Goal: Share content: Share content

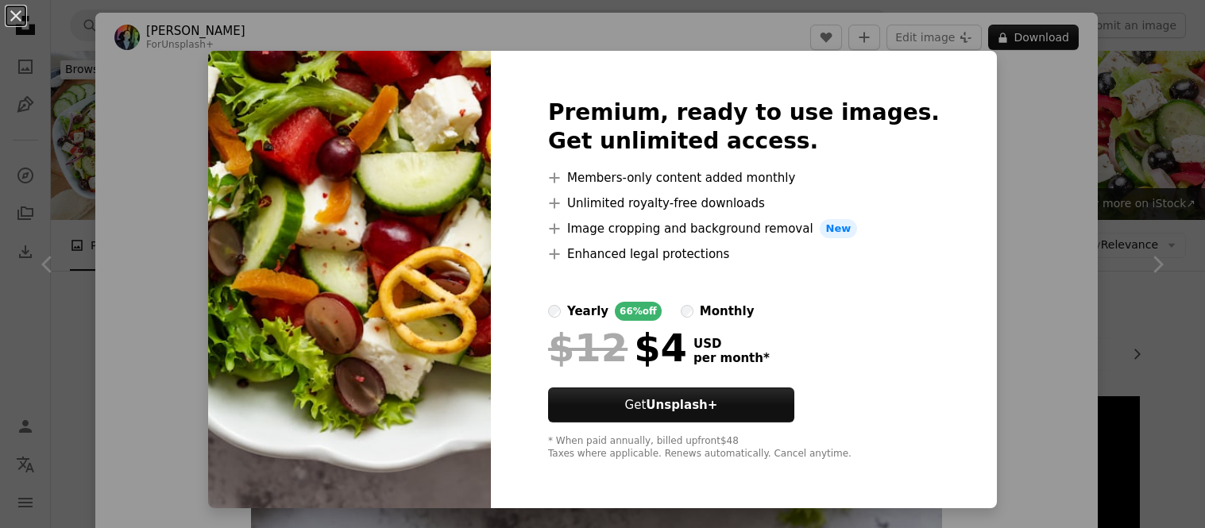
scroll to position [1163, 0]
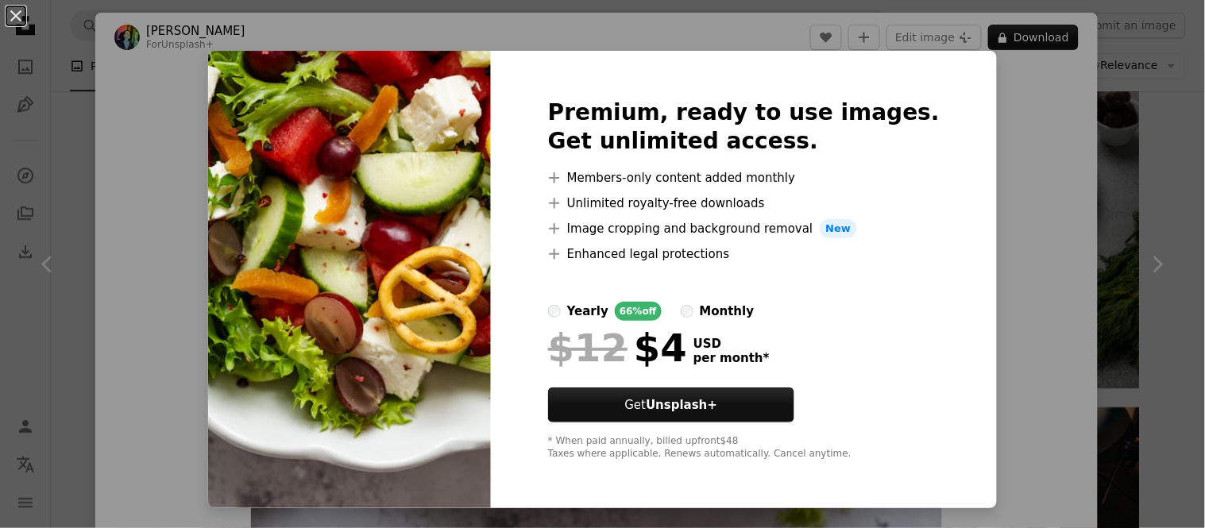
click at [977, 141] on div "An X shape Premium, ready to use images. Get unlimited access. A plus sign Memb…" at bounding box center [602, 264] width 1205 height 528
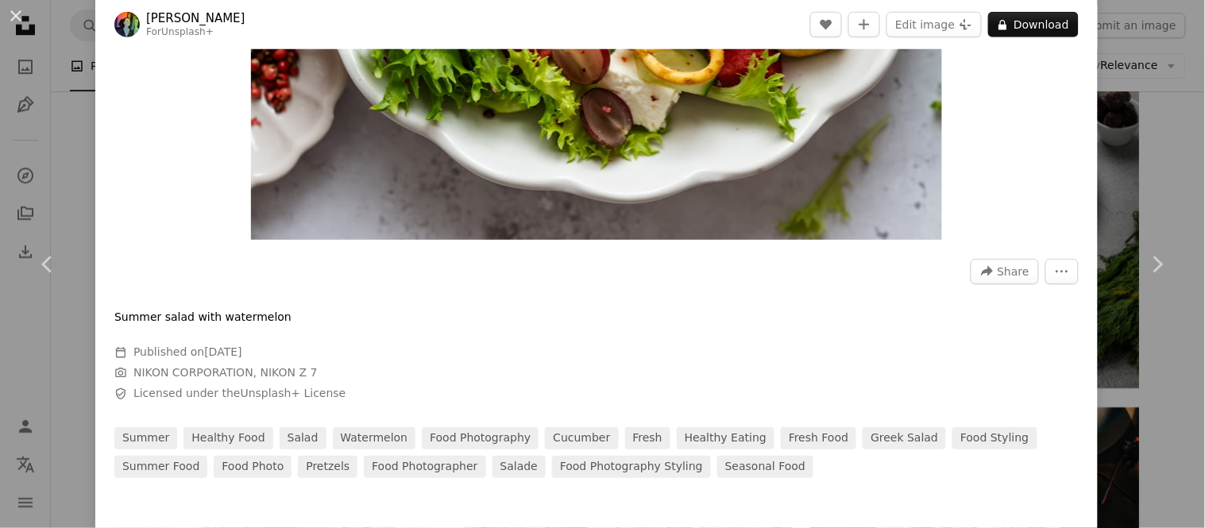
scroll to position [350, 0]
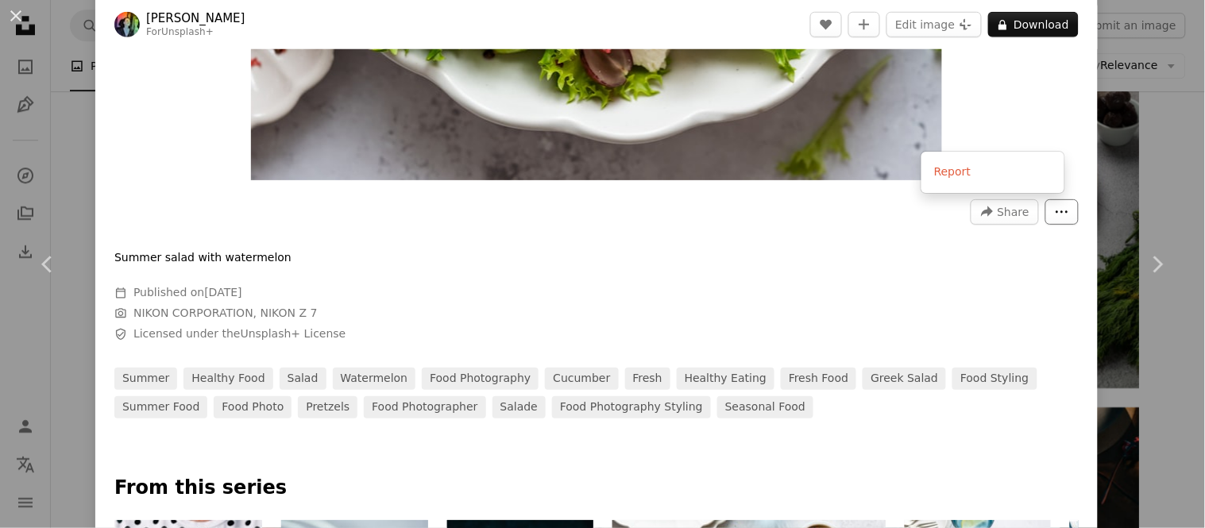
click at [1055, 219] on icon "More Actions" at bounding box center [1062, 212] width 14 height 14
click at [822, 234] on dialog "An X shape Chevron left Chevron right [PERSON_NAME] For Unsplash+ A heart A plu…" at bounding box center [602, 264] width 1205 height 528
click at [971, 205] on button "A forward-right arrow Share" at bounding box center [1005, 211] width 68 height 25
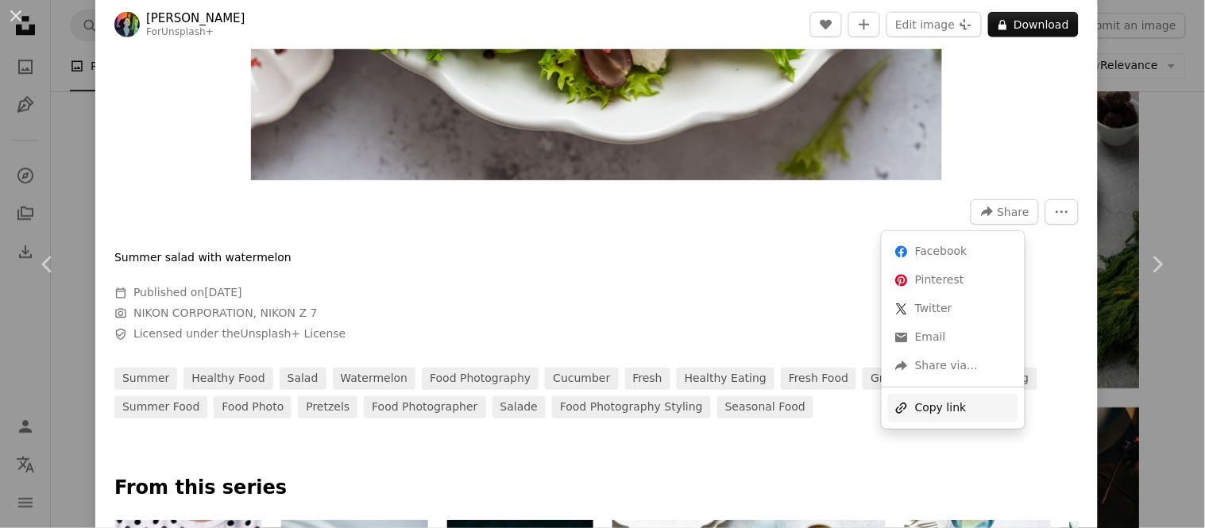
click at [947, 411] on div "A URL sharing icon (chains) Copy link" at bounding box center [953, 408] width 130 height 29
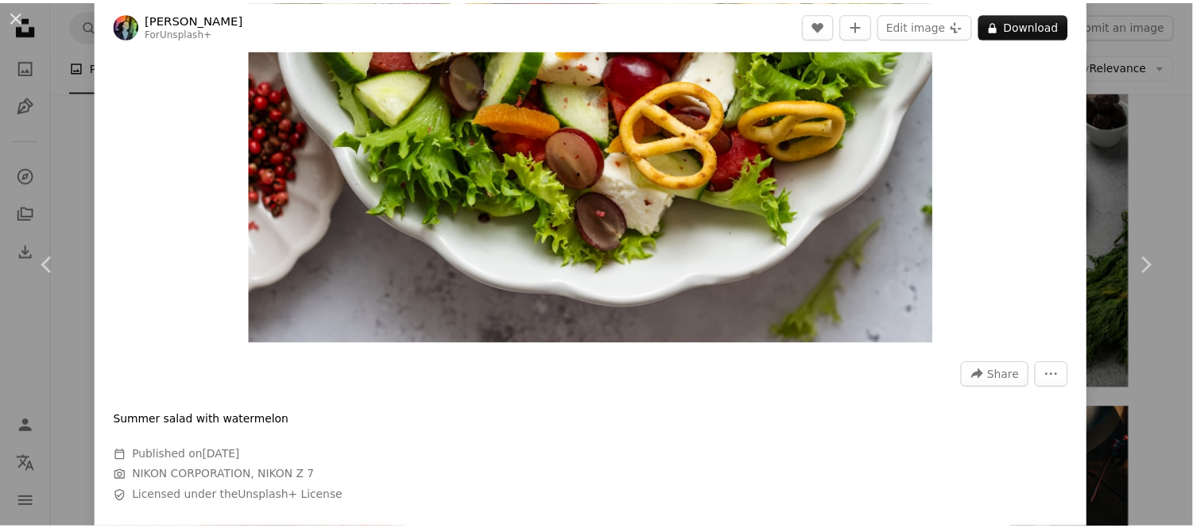
scroll to position [187, 0]
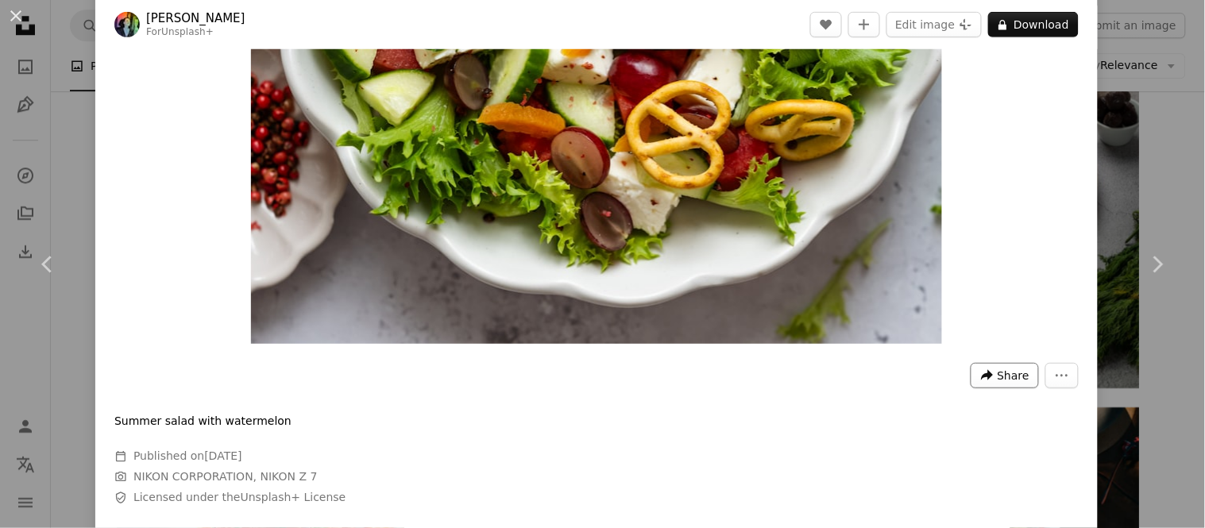
click at [1018, 377] on button "A forward-right arrow Share" at bounding box center [1005, 375] width 68 height 25
click at [475, 228] on dialog "An X shape Chevron left Chevron right [PERSON_NAME] For Unsplash+ A heart A plu…" at bounding box center [602, 264] width 1205 height 528
click at [10, 140] on div "An X shape Chevron left Chevron right [PERSON_NAME] For Unsplash+ A heart A plu…" at bounding box center [602, 264] width 1205 height 528
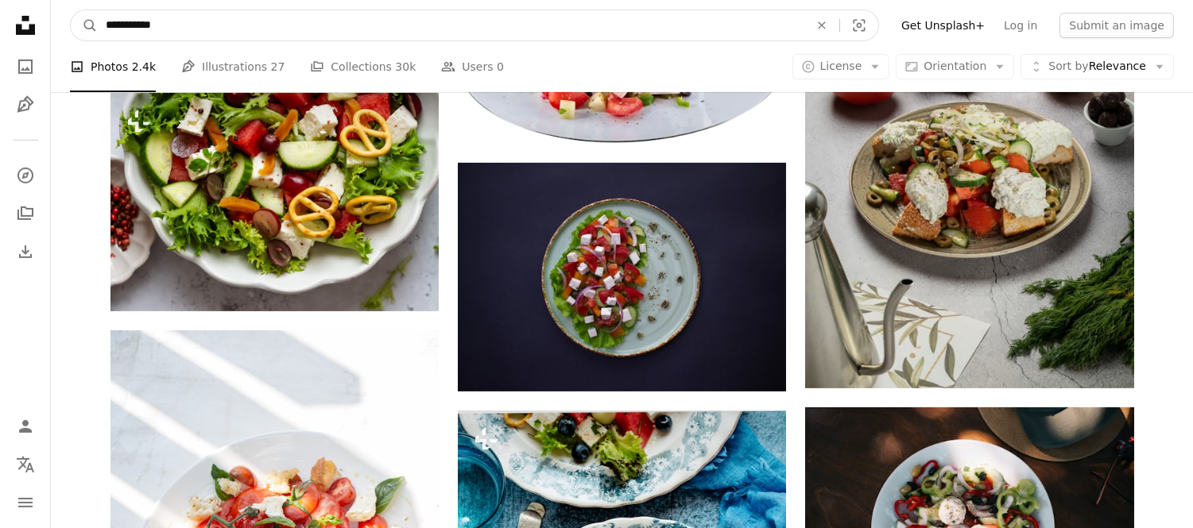
click at [243, 21] on input "**********" at bounding box center [451, 25] width 706 height 30
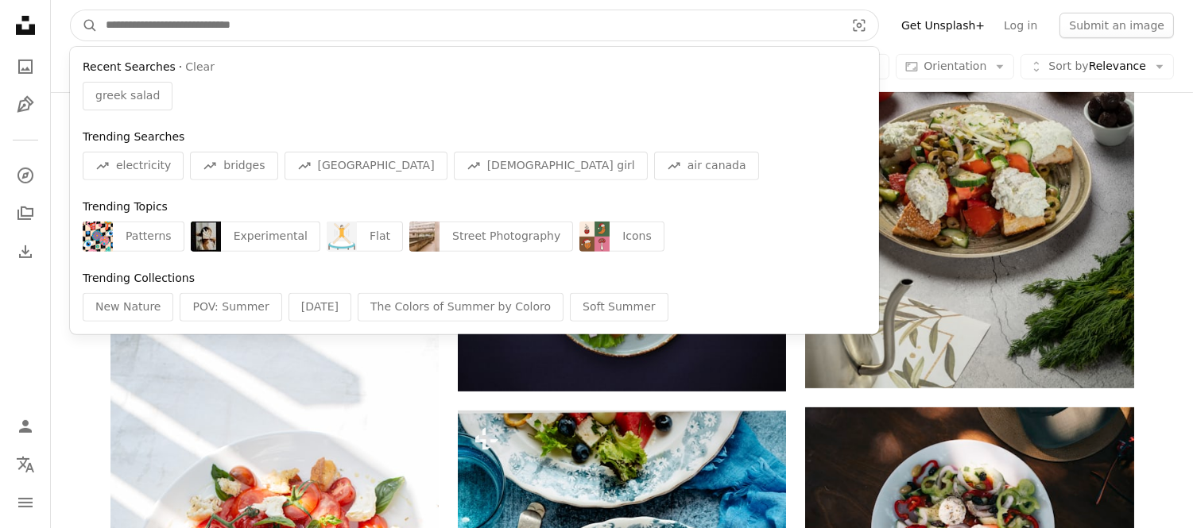
paste input "**********"
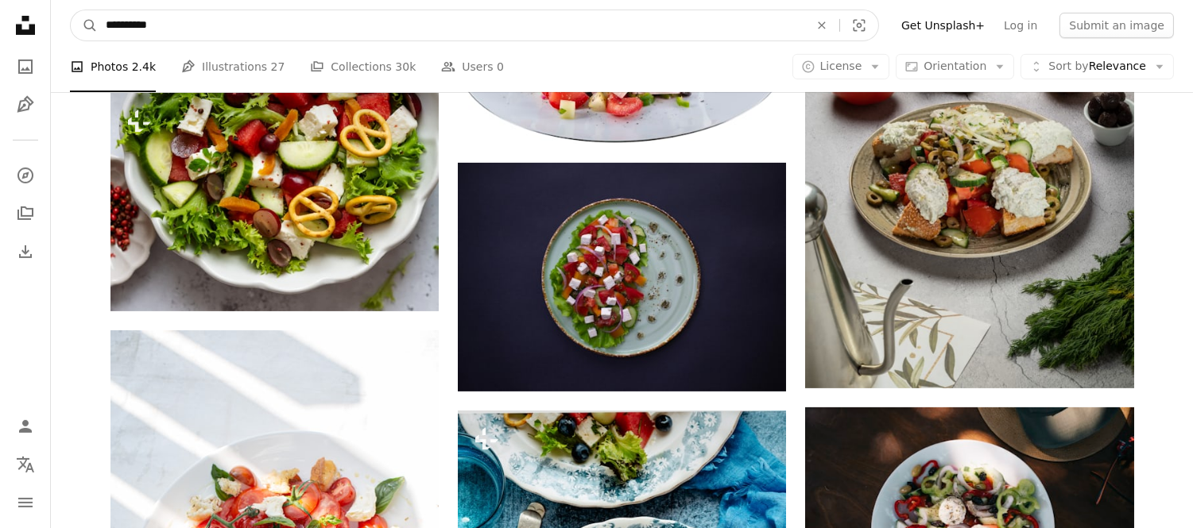
type input "**********"
click at [71, 10] on button "A magnifying glass" at bounding box center [84, 25] width 27 height 30
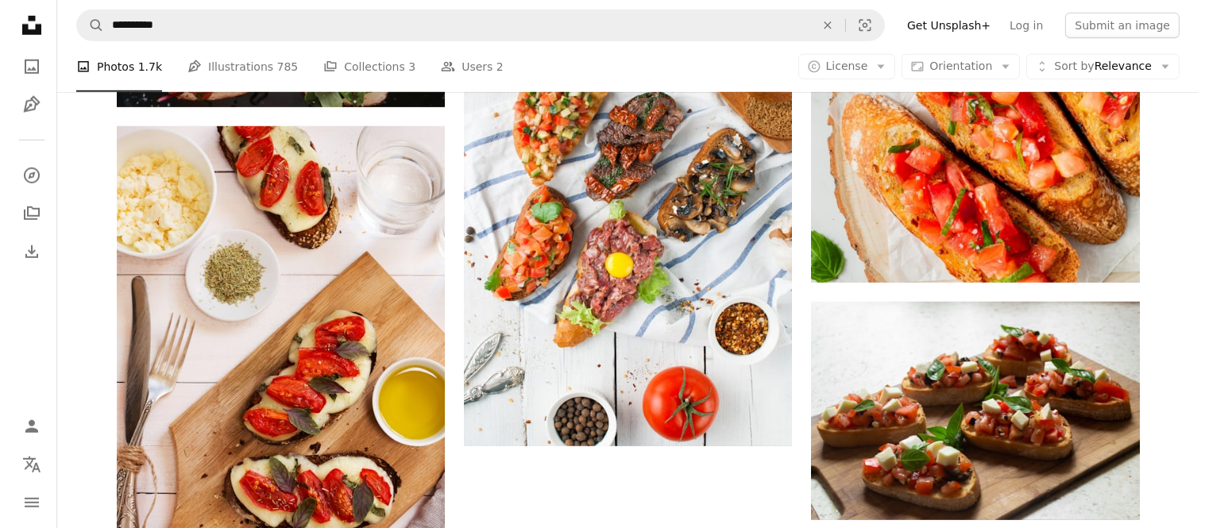
scroll to position [2517, 0]
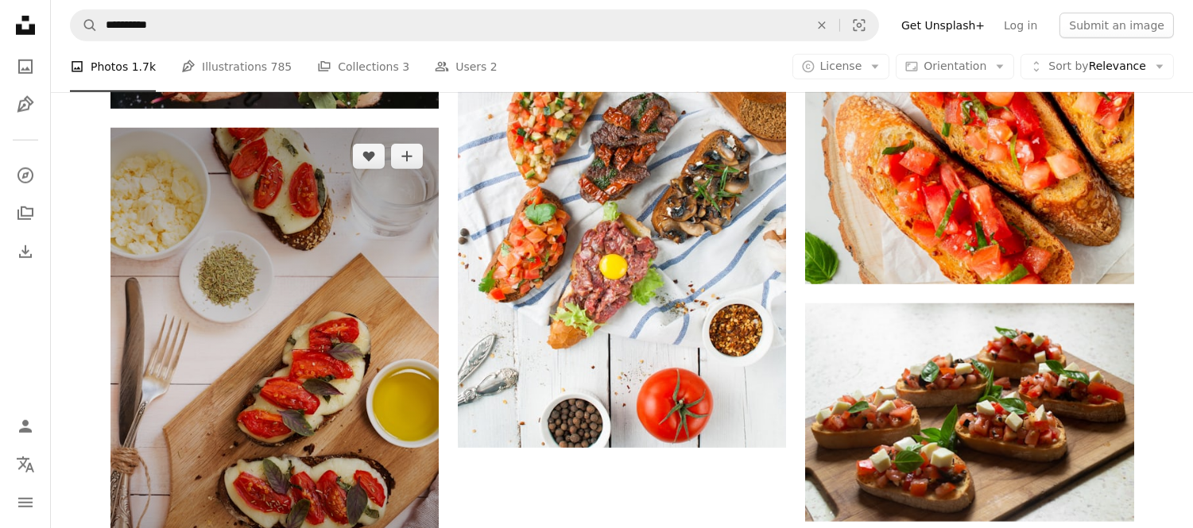
click at [352, 230] on img at bounding box center [274, 374] width 328 height 493
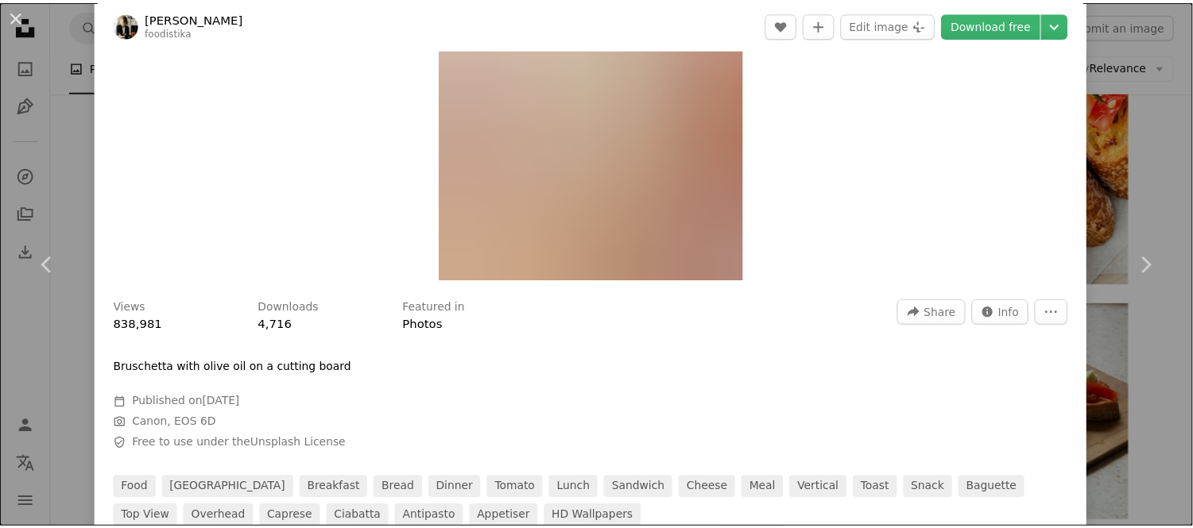
scroll to position [280, 0]
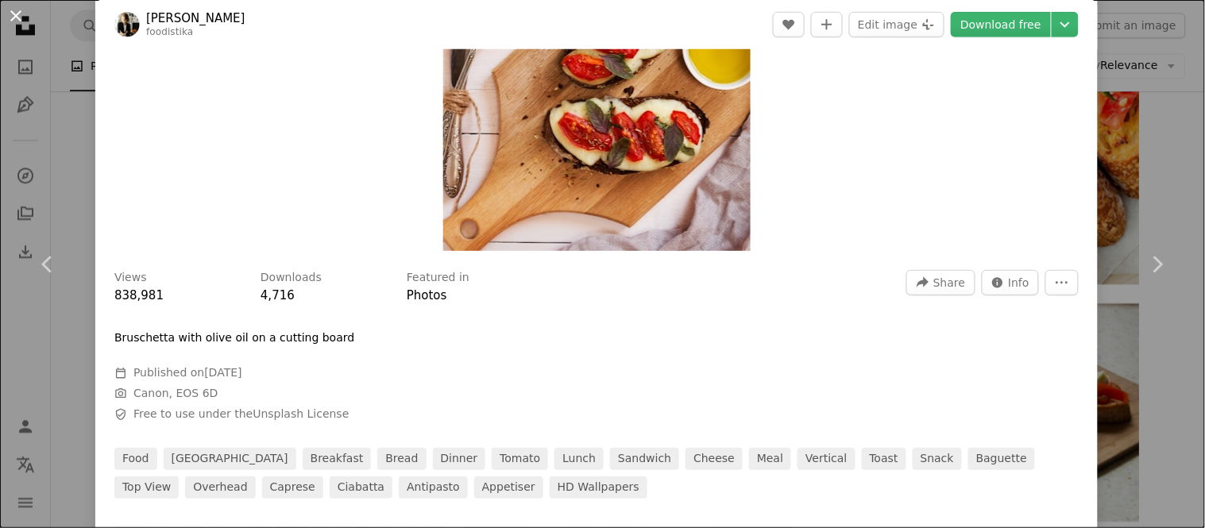
click at [9, 14] on button "An X shape" at bounding box center [15, 15] width 19 height 19
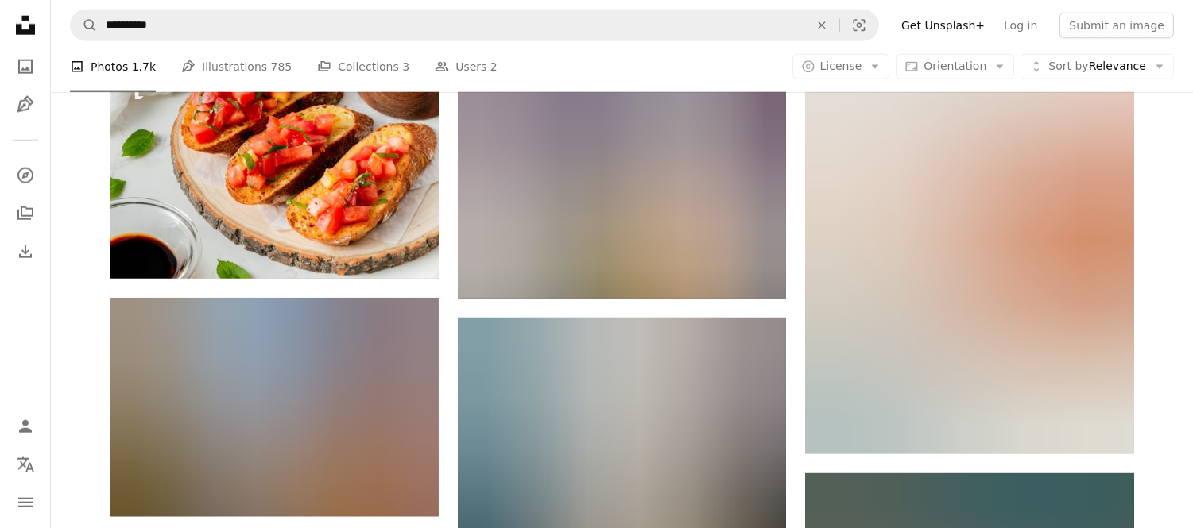
scroll to position [3226, 0]
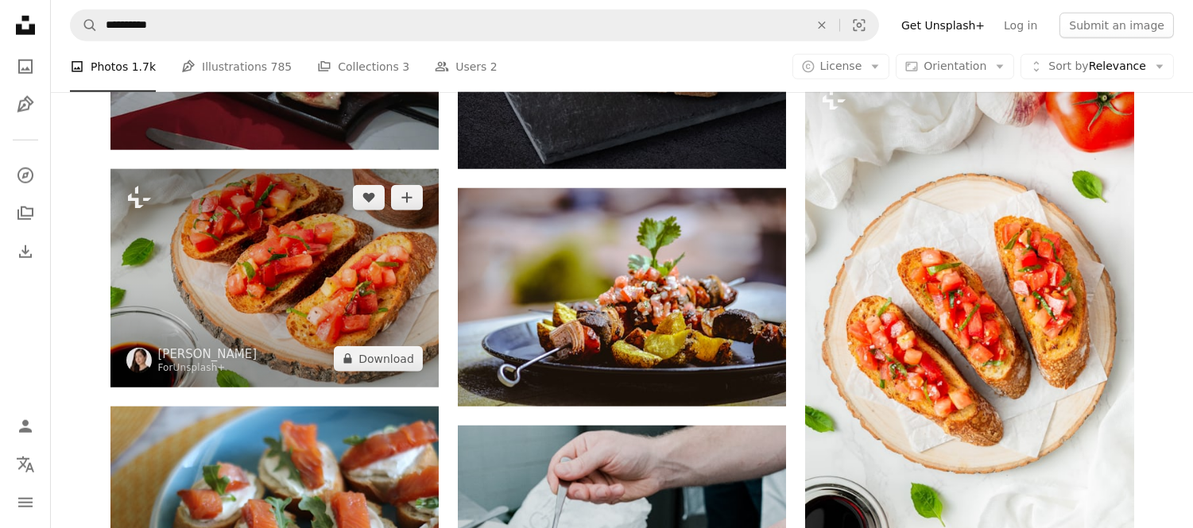
click at [226, 279] on img at bounding box center [274, 278] width 328 height 219
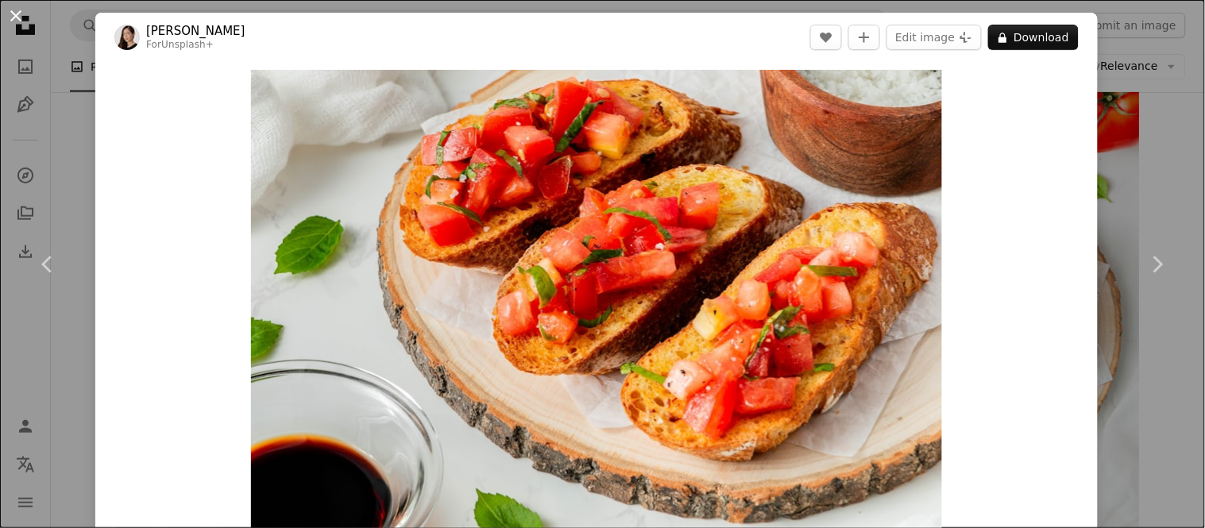
click at [10, 14] on button "An X shape" at bounding box center [15, 15] width 19 height 19
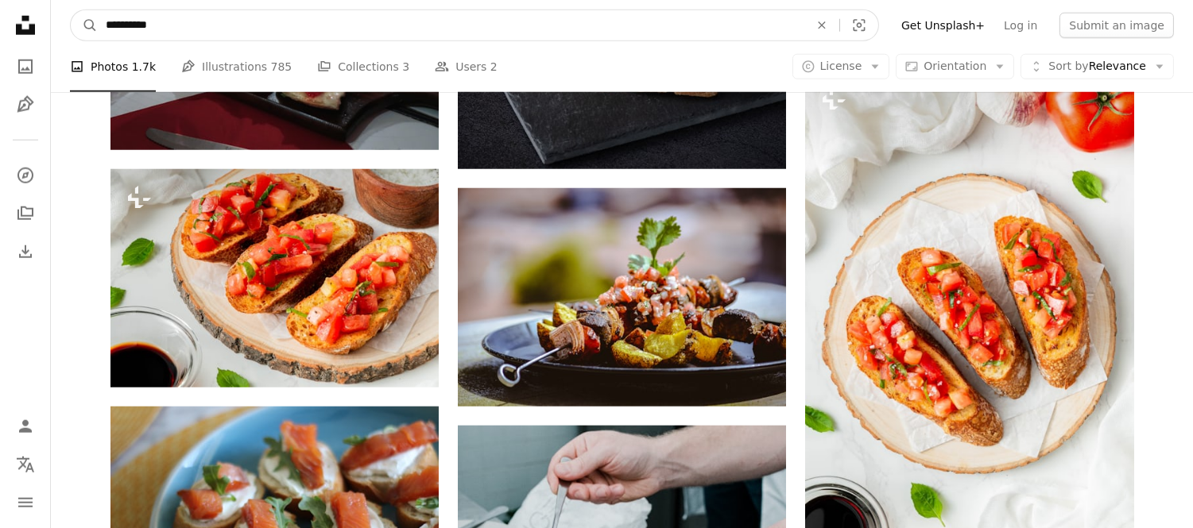
click at [227, 26] on input "**********" at bounding box center [451, 25] width 706 height 30
type input "**********"
click at [71, 10] on button "A magnifying glass" at bounding box center [84, 25] width 27 height 30
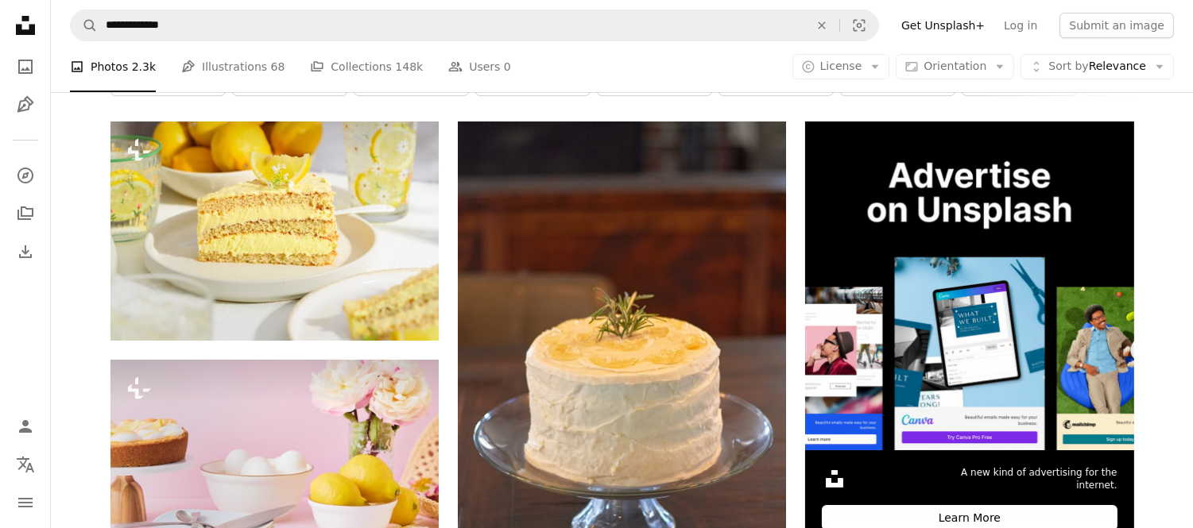
scroll to position [276, 0]
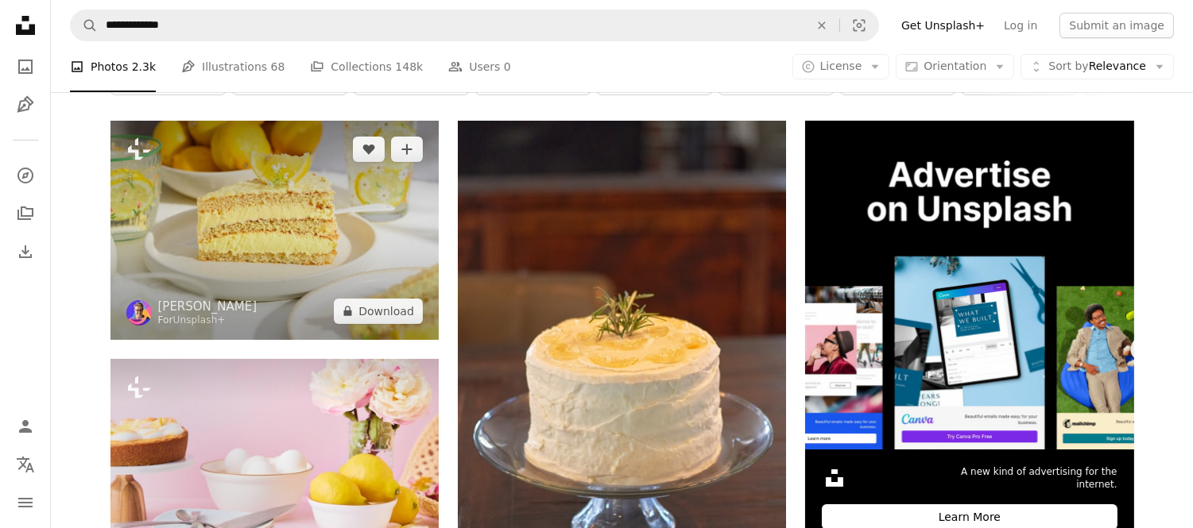
click at [284, 226] on img at bounding box center [274, 230] width 328 height 219
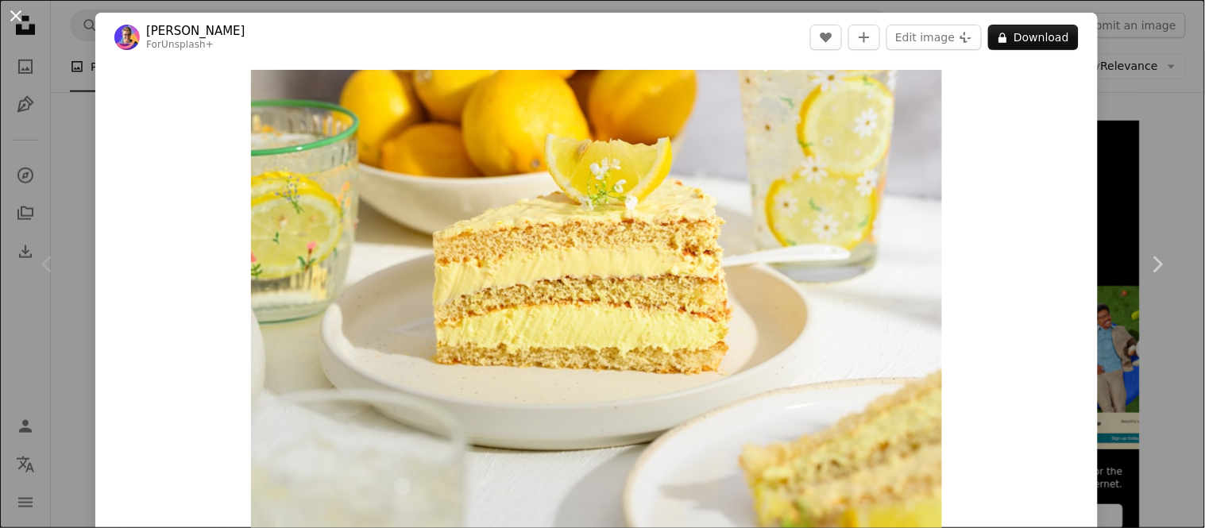
click at [14, 14] on button "An X shape" at bounding box center [15, 15] width 19 height 19
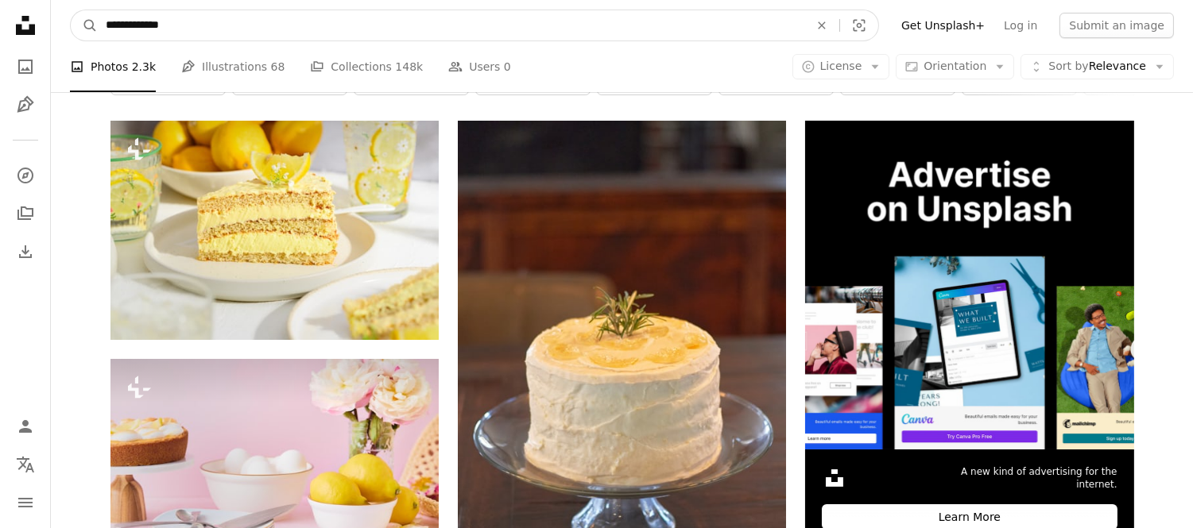
click at [184, 19] on input "**********" at bounding box center [451, 25] width 706 height 30
type input "**********"
click at [71, 10] on button "A magnifying glass" at bounding box center [84, 25] width 27 height 30
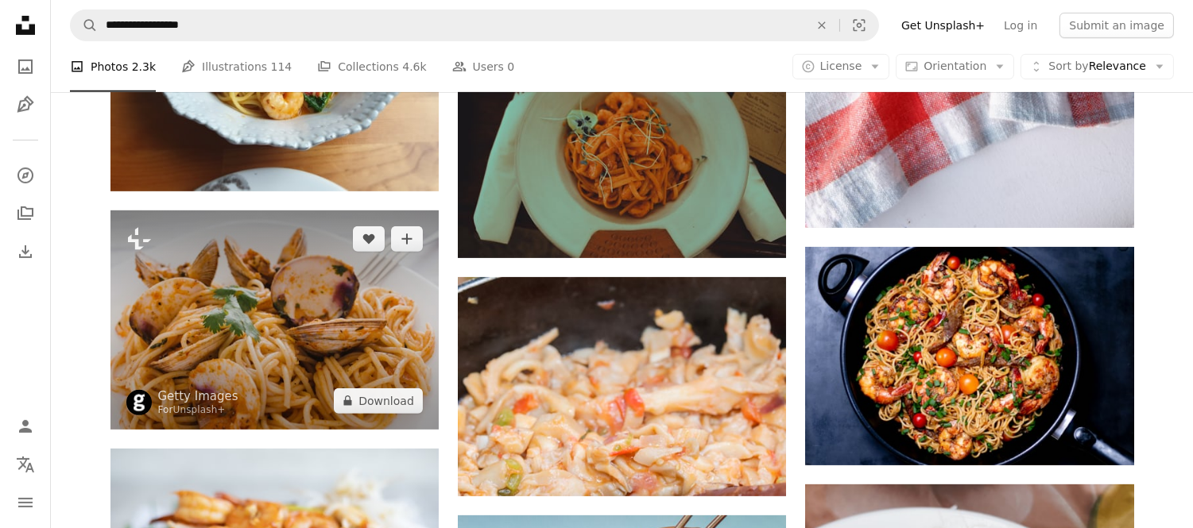
scroll to position [1344, 0]
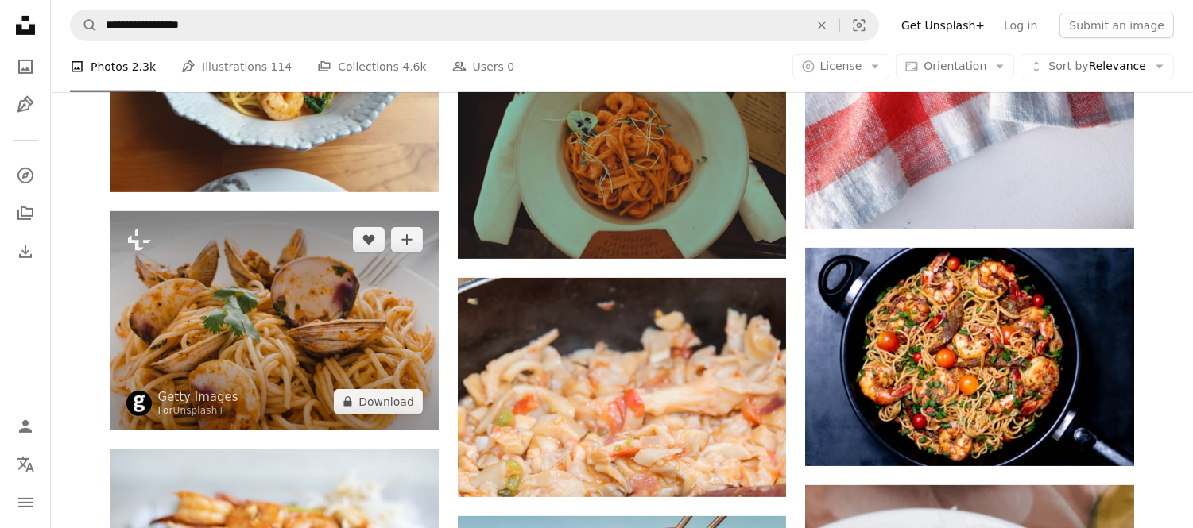
click at [308, 321] on img at bounding box center [274, 320] width 328 height 219
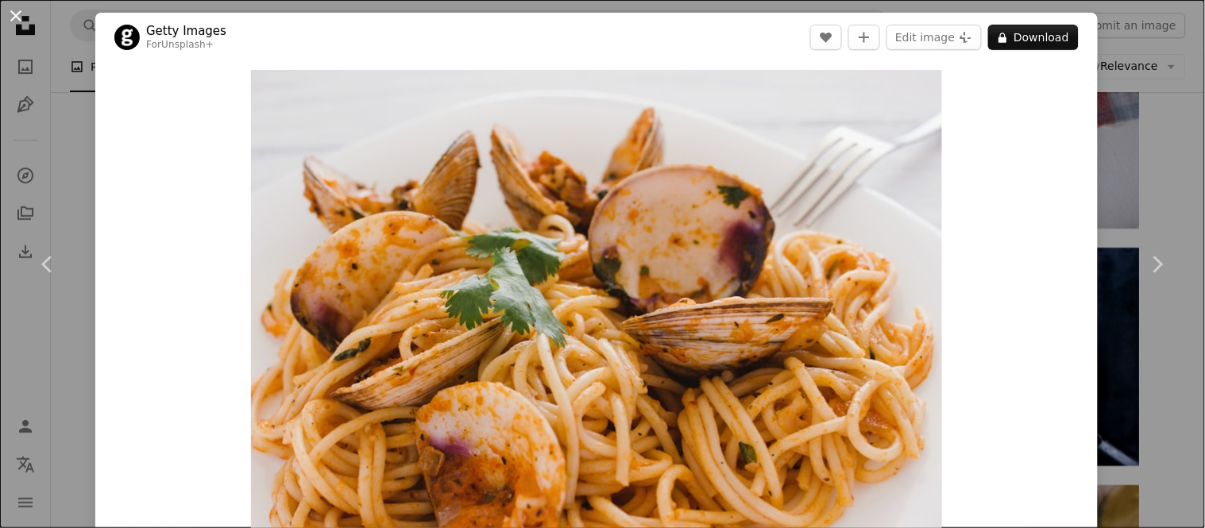
click at [14, 16] on button "An X shape" at bounding box center [15, 15] width 19 height 19
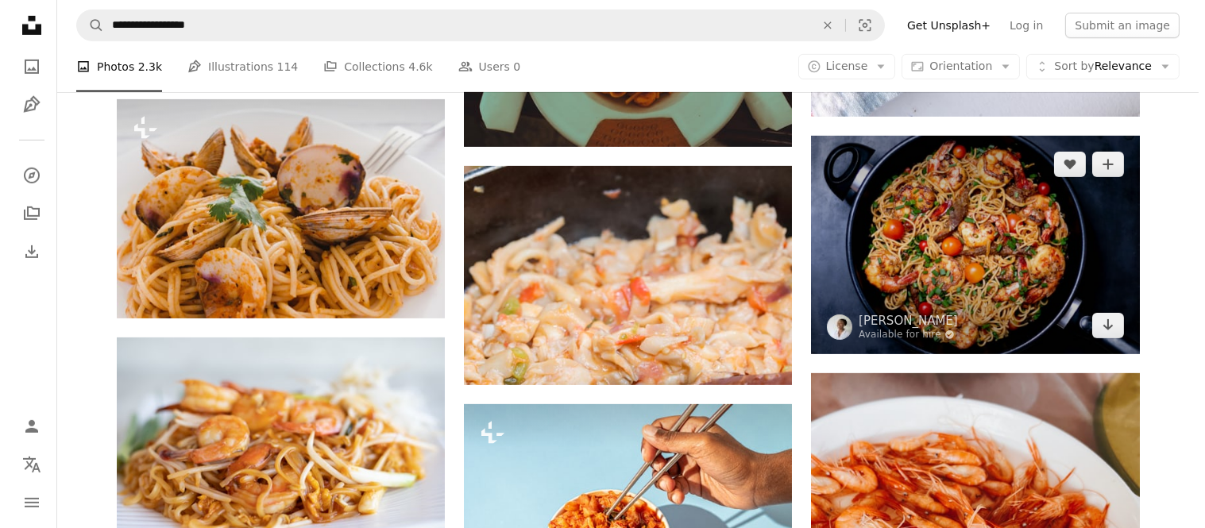
scroll to position [1457, 0]
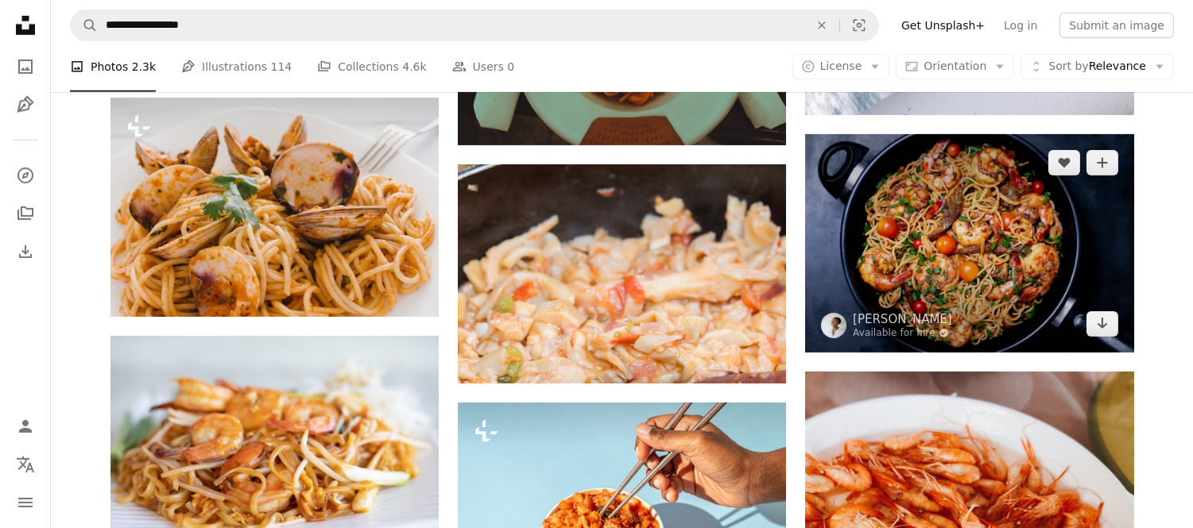
click at [925, 242] on img at bounding box center [969, 243] width 328 height 219
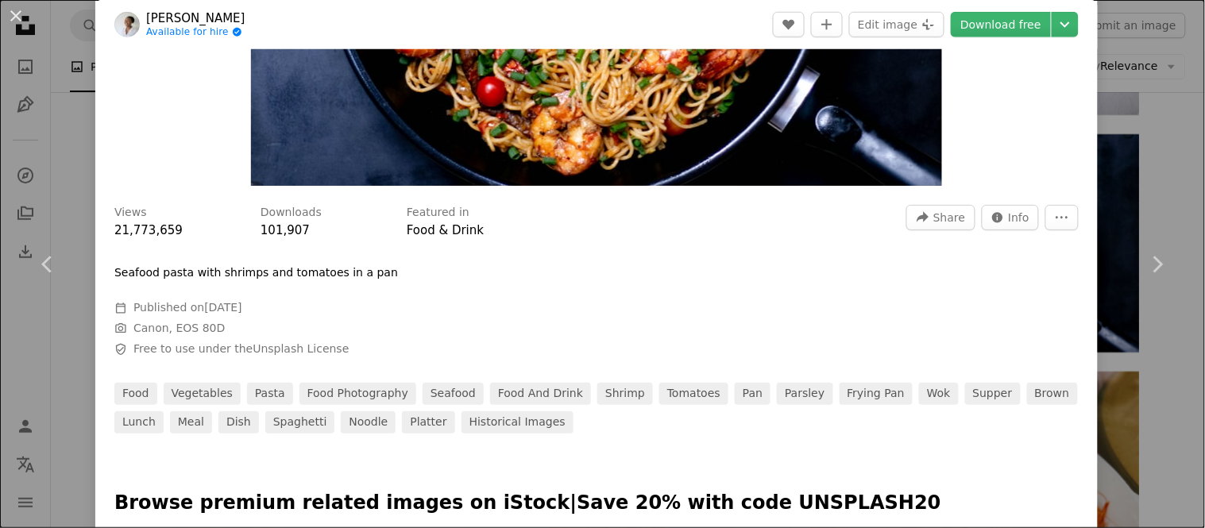
scroll to position [379, 0]
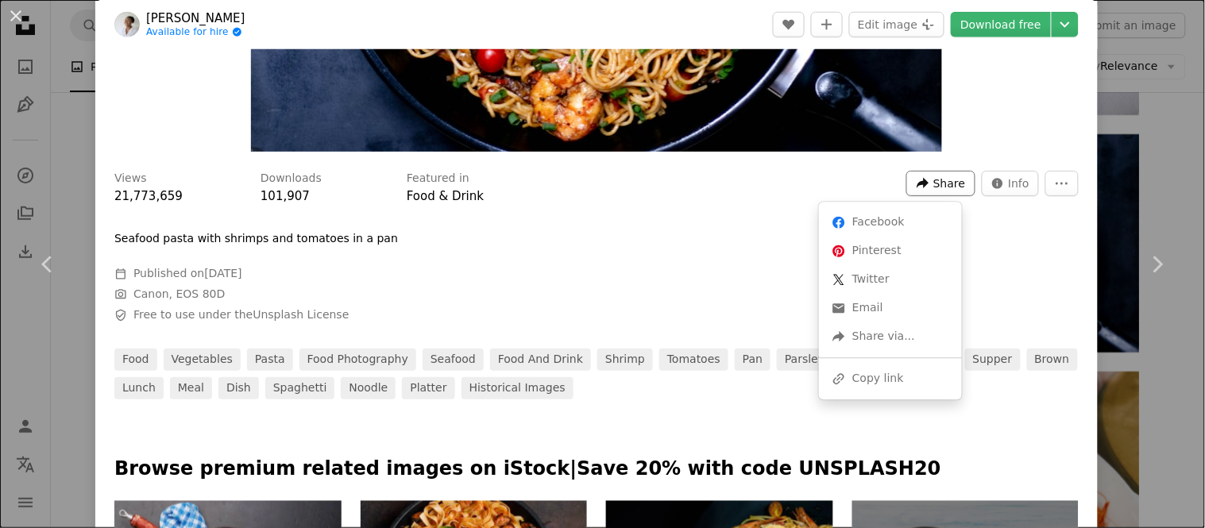
click at [946, 180] on span "Share" at bounding box center [950, 184] width 32 height 24
click at [880, 374] on div "A URL sharing icon (chains) Copy link" at bounding box center [891, 379] width 130 height 29
